Goal: Task Accomplishment & Management: Complete application form

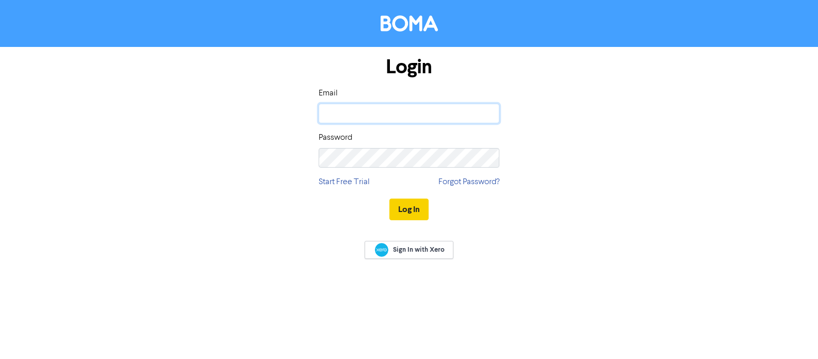
type input "[PERSON_NAME][EMAIL_ADDRESS][DOMAIN_NAME]"
click at [412, 208] on button "Log In" at bounding box center [408, 210] width 39 height 22
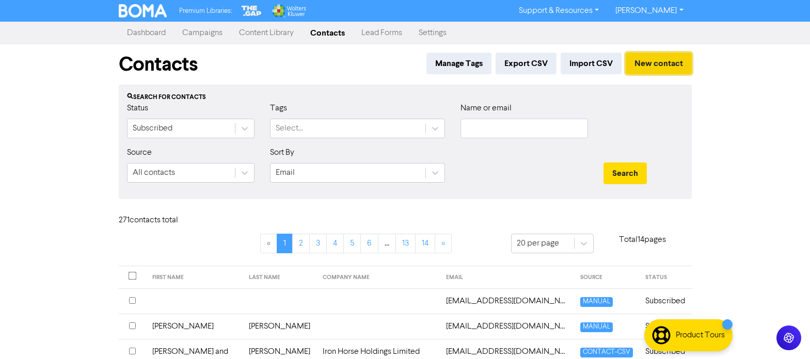
click at [658, 61] on button "New contact" at bounding box center [659, 64] width 66 height 22
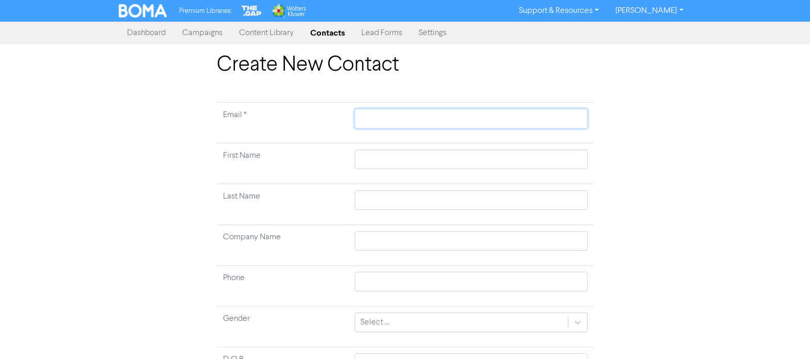
click at [399, 119] on input "text" at bounding box center [471, 119] width 232 height 20
paste input "[EMAIL_ADDRESS][DOMAIN_NAME]"
type input "[EMAIL_ADDRESS][DOMAIN_NAME]"
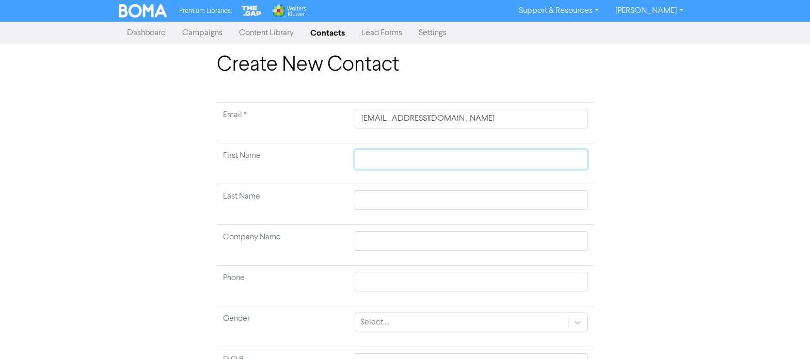
click at [399, 159] on input "text" at bounding box center [471, 160] width 232 height 20
type input "N"
type input "Na"
type input "Nat"
type input "Nato"
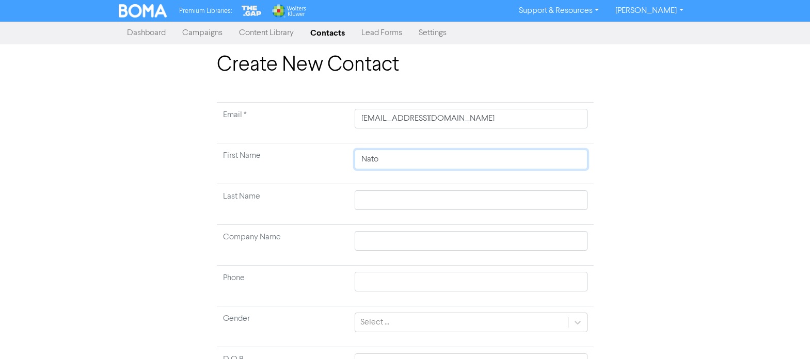
type input "Nato"
click at [397, 200] on input "text" at bounding box center [471, 200] width 232 height 20
type input "M"
type input "Ma"
type input "Mal"
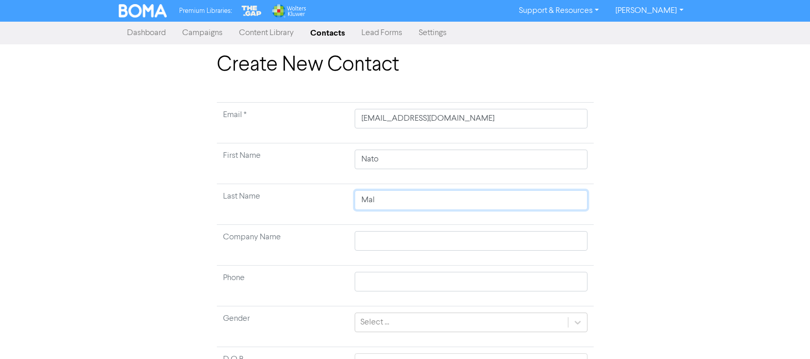
type input "Mali"
type input "Maliu"
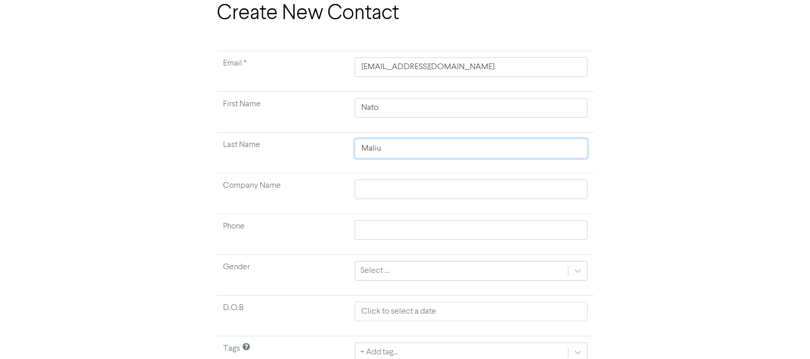
scroll to position [99, 0]
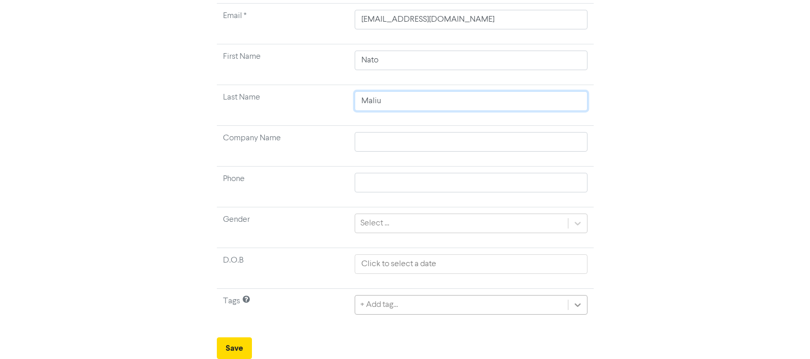
type input "Maliu"
click at [578, 305] on div "+ Add tag..." at bounding box center [471, 305] width 232 height 20
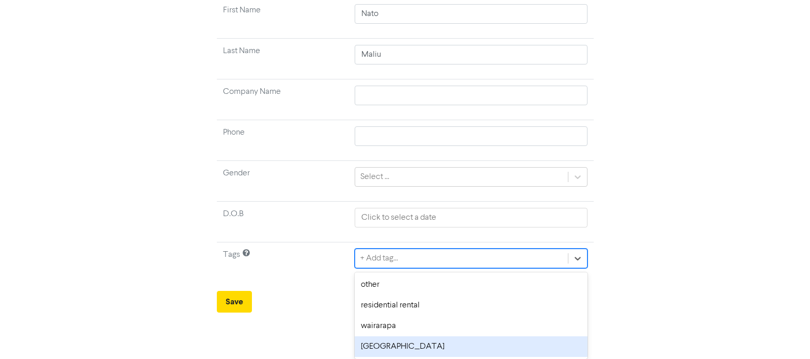
click at [375, 348] on div "[GEOGRAPHIC_DATA]" at bounding box center [471, 347] width 232 height 21
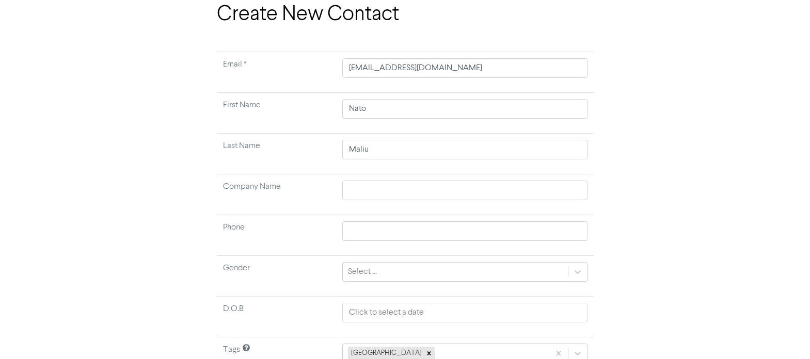
scroll to position [99, 0]
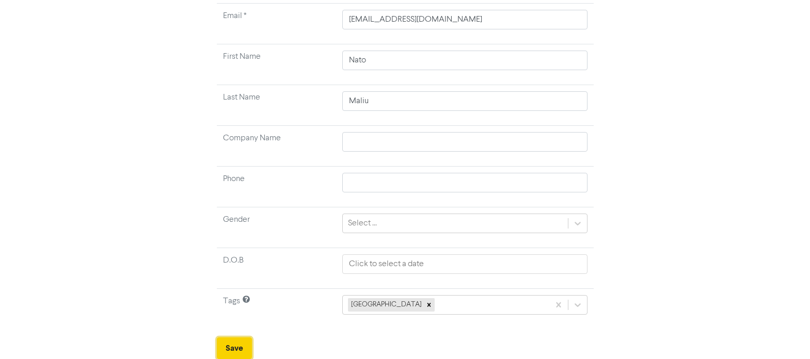
click at [234, 352] on button "Save" at bounding box center [234, 349] width 35 height 22
